Goal: Transaction & Acquisition: Register for event/course

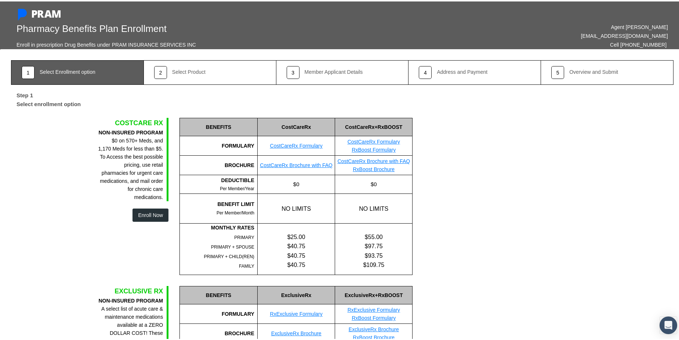
click at [149, 215] on button "Enroll Now" at bounding box center [150, 213] width 36 height 13
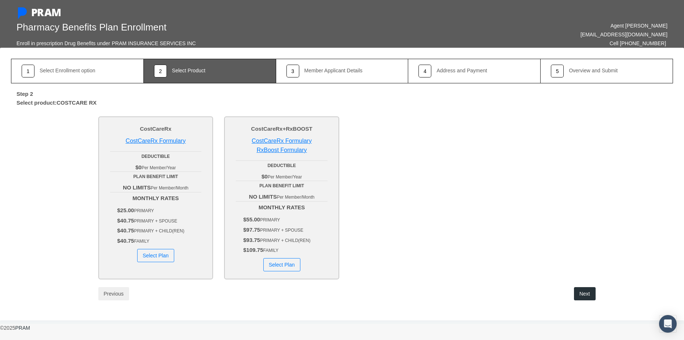
click at [168, 141] on link "CostCareRx Formulary" at bounding box center [156, 141] width 60 height 6
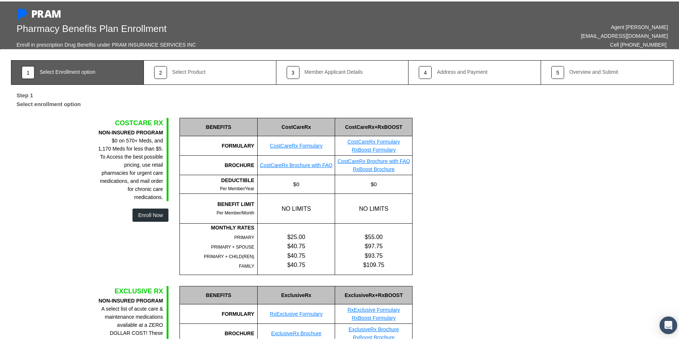
click at [312, 143] on link "CostCareRx Formulary" at bounding box center [296, 144] width 52 height 6
